Goal: Information Seeking & Learning: Learn about a topic

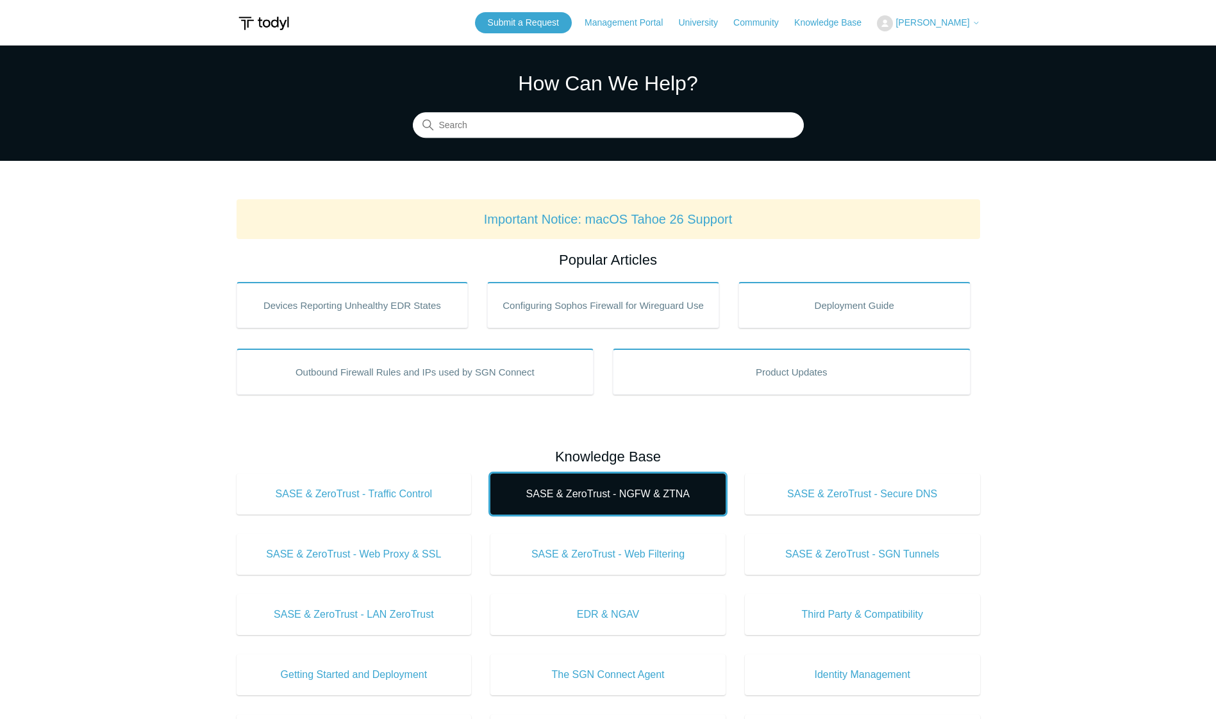
click at [612, 494] on span "SASE & ZeroTrust - NGFW & ZTNA" at bounding box center [608, 494] width 197 height 15
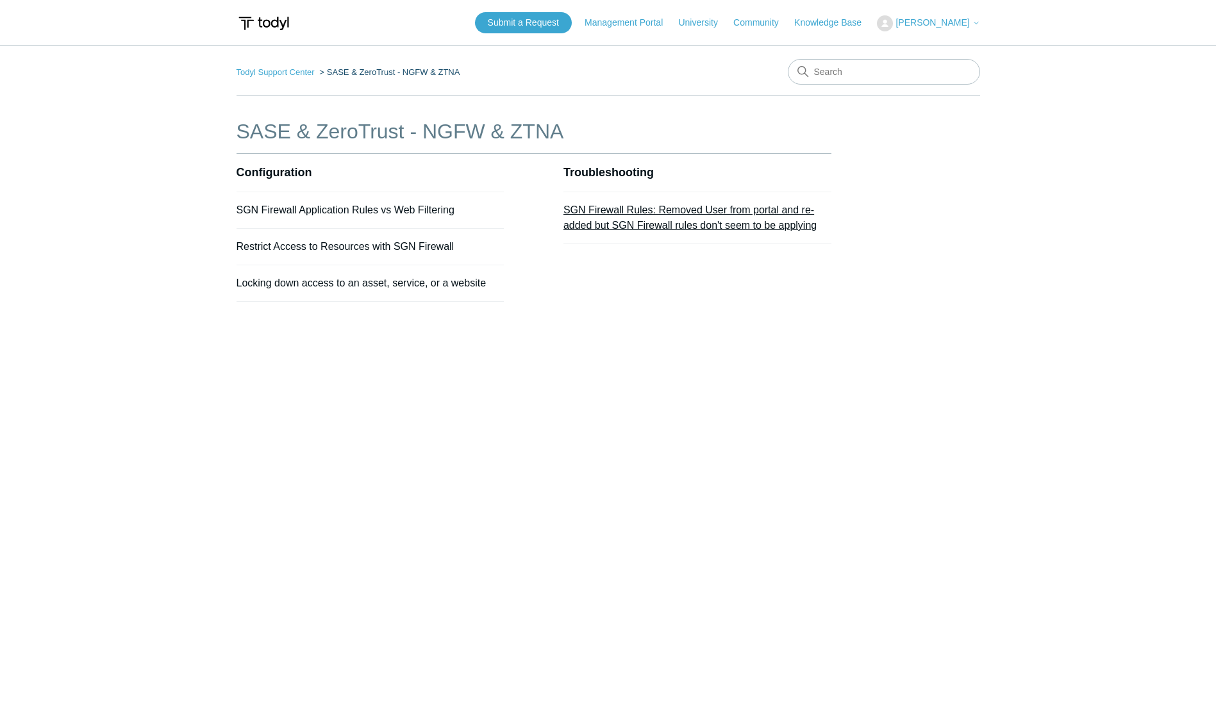
click at [612, 208] on link "SGN Firewall Rules: Removed User from portal and re-added but SGN Firewall rule…" at bounding box center [690, 218] width 253 height 26
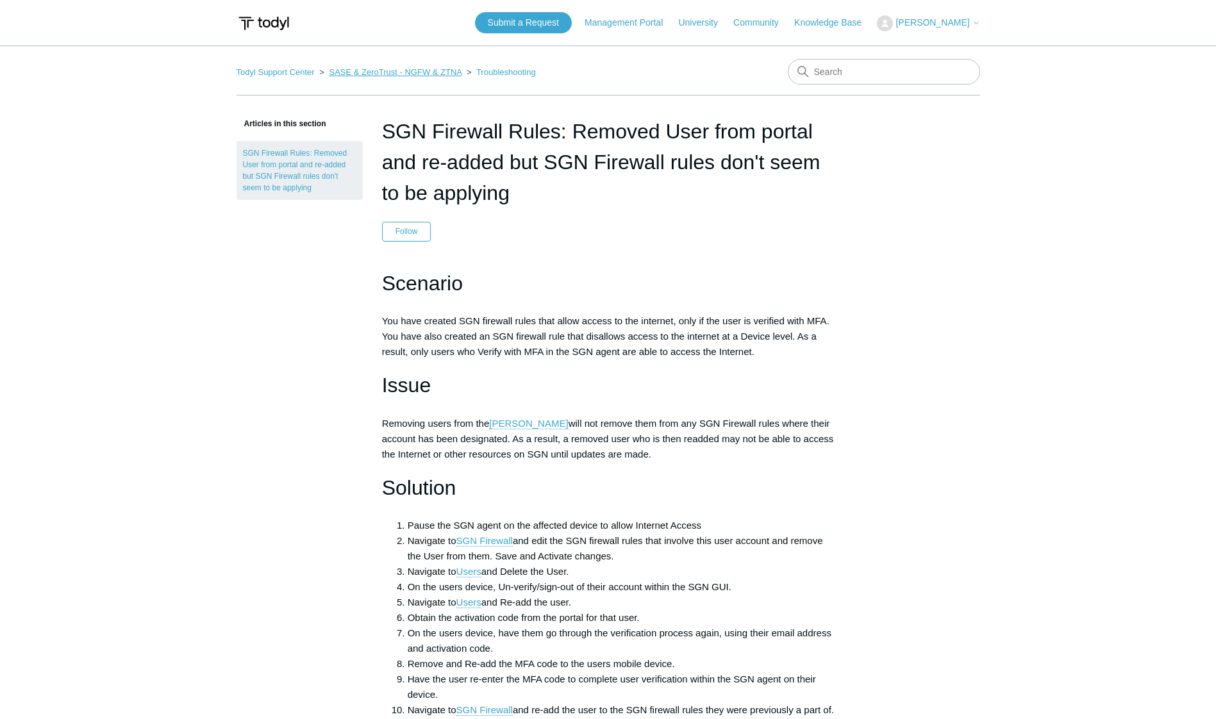
click at [385, 71] on link "SASE & ZeroTrust - NGFW & ZTNA" at bounding box center [395, 72] width 133 height 10
